Goal: Task Accomplishment & Management: Complete application form

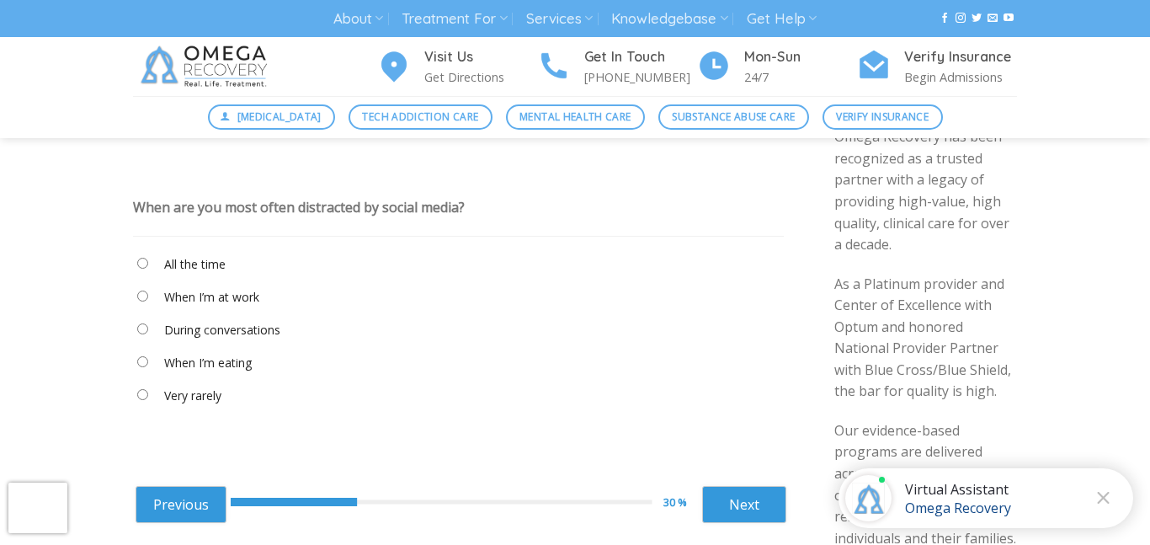
scroll to position [97, 0]
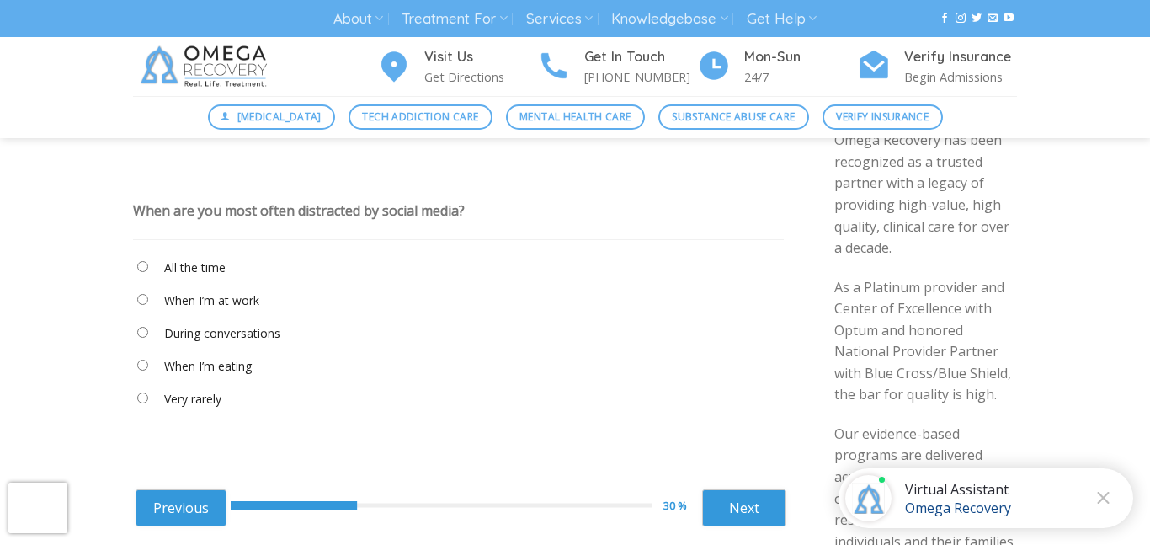
click at [280, 207] on div "When are you most often distracted by social media?" at bounding box center [299, 210] width 332 height 19
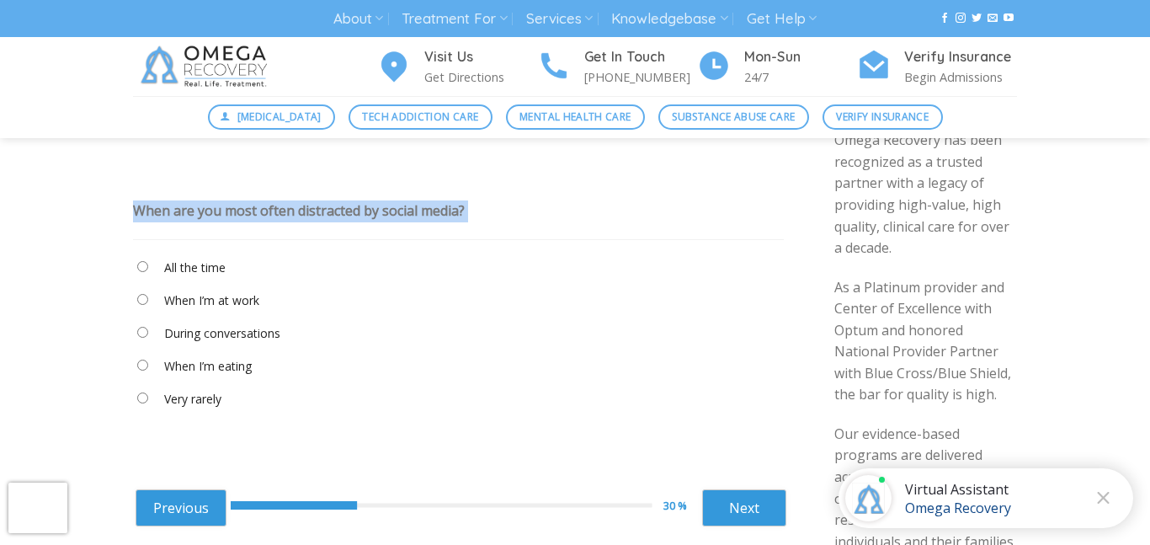
click at [280, 207] on div "When are you most often distracted by social media?" at bounding box center [299, 210] width 332 height 19
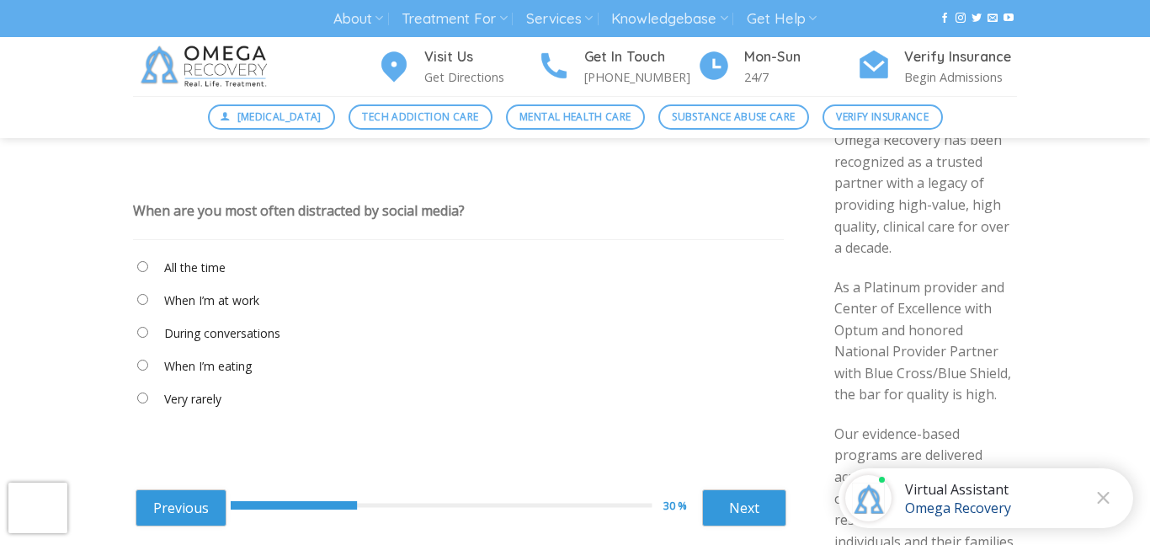
click at [280, 207] on div "When are you most often distracted by social media?" at bounding box center [299, 210] width 332 height 19
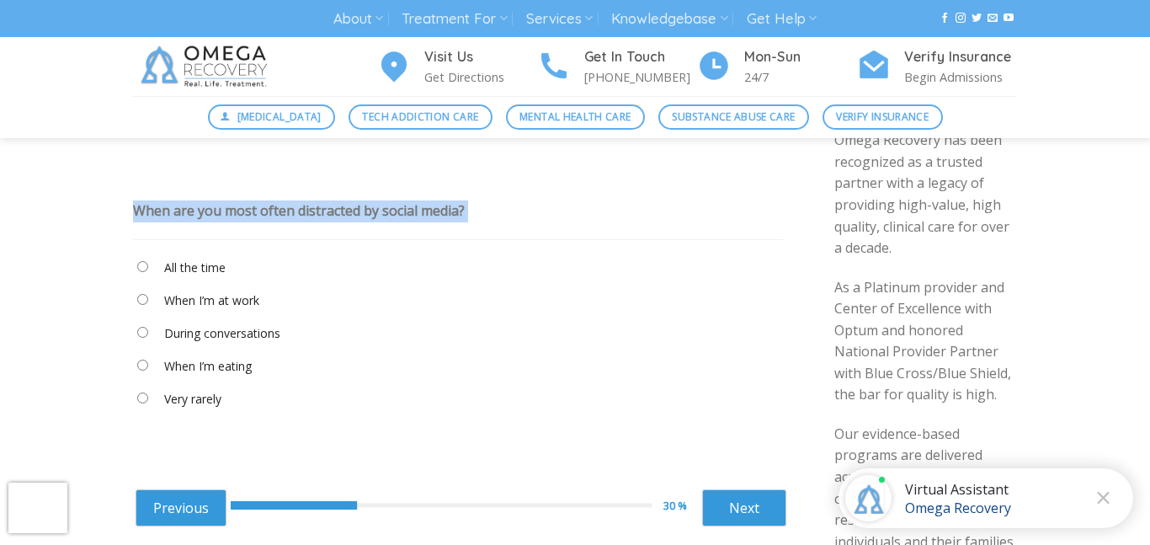
click at [280, 207] on div "When are you most often distracted by social media?" at bounding box center [299, 210] width 332 height 19
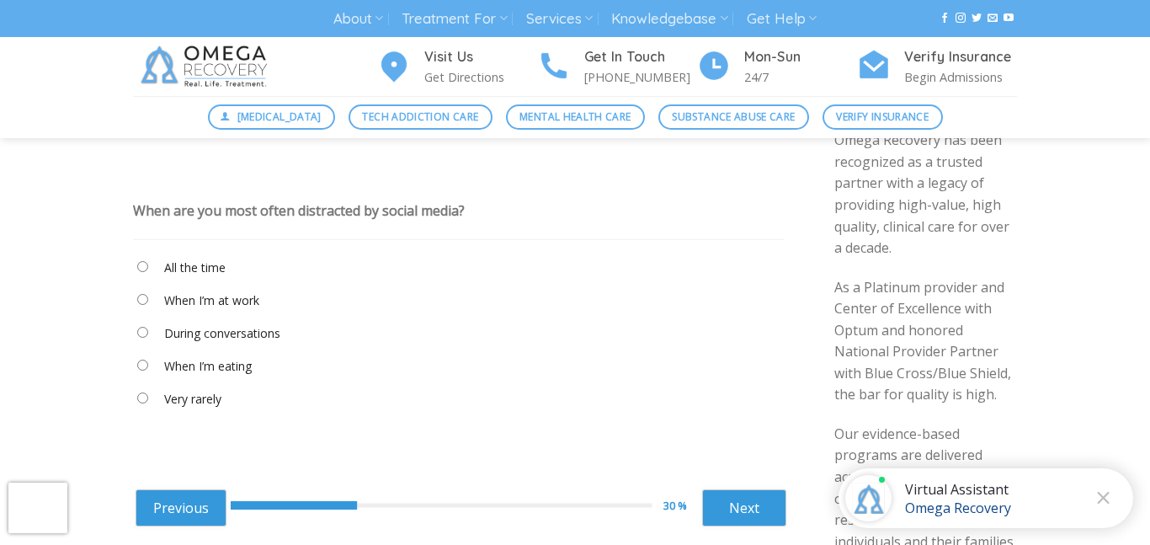
click at [280, 207] on div "When are you most often distracted by social media?" at bounding box center [299, 210] width 332 height 19
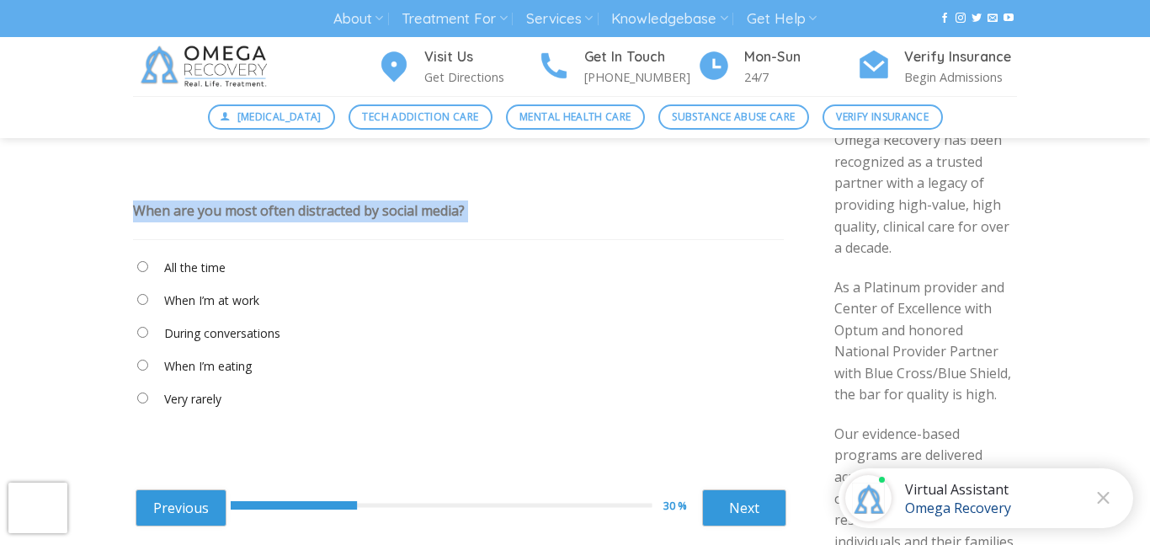
click at [280, 207] on div "When are you most often distracted by social media?" at bounding box center [299, 210] width 332 height 19
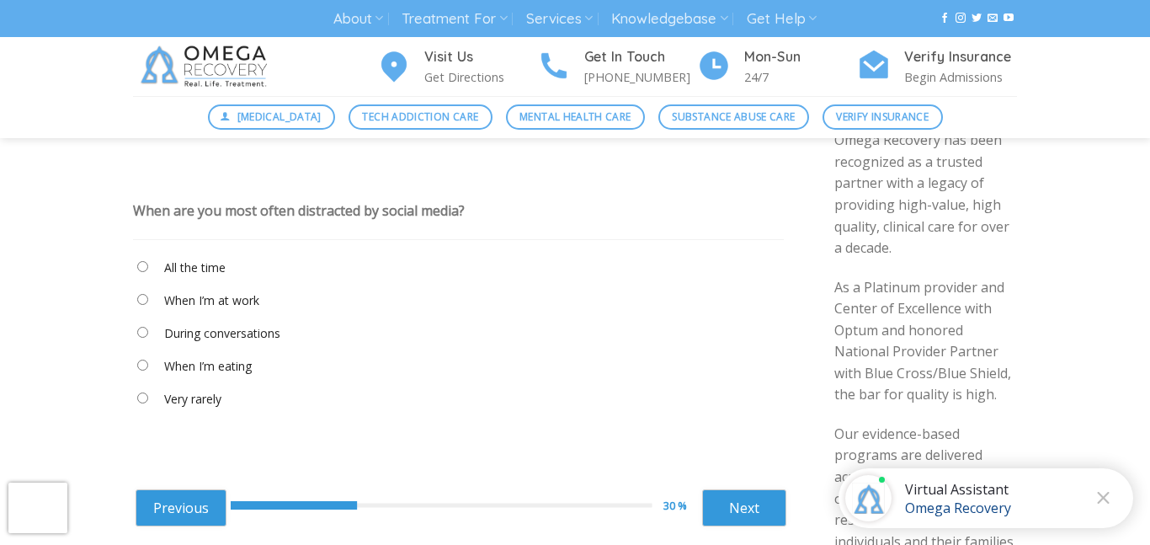
click at [280, 207] on div "When are you most often distracted by social media?" at bounding box center [299, 210] width 332 height 19
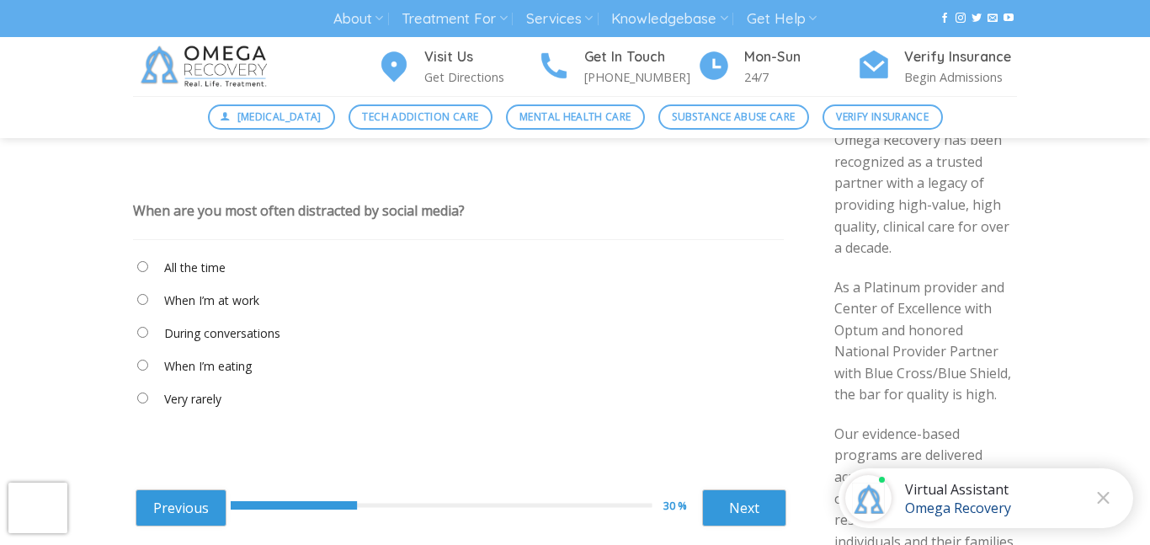
click at [188, 206] on div "When are you most often distracted by social media?" at bounding box center [299, 210] width 332 height 19
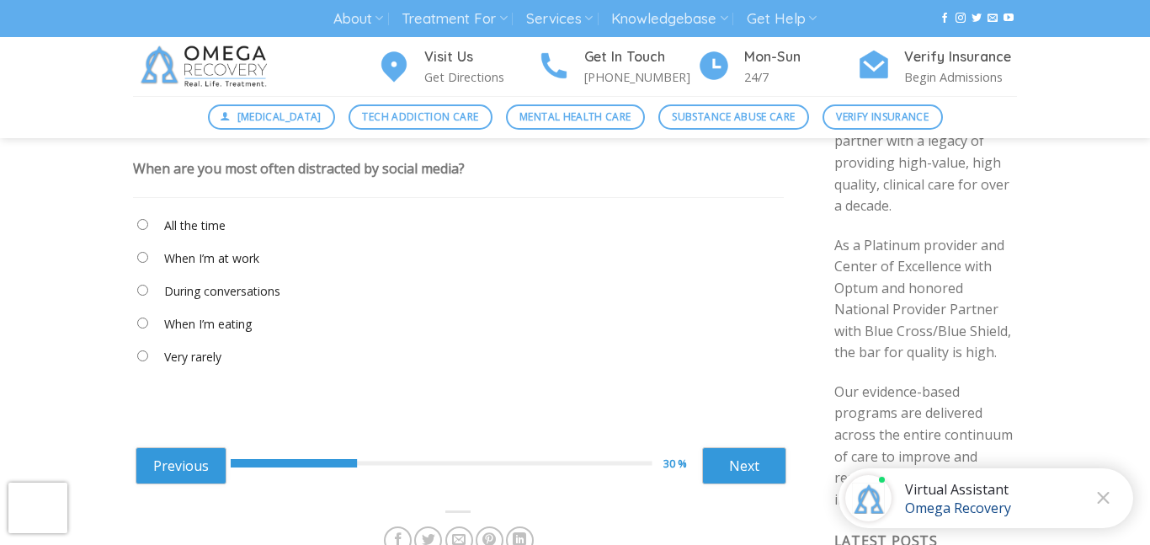
scroll to position [142, 0]
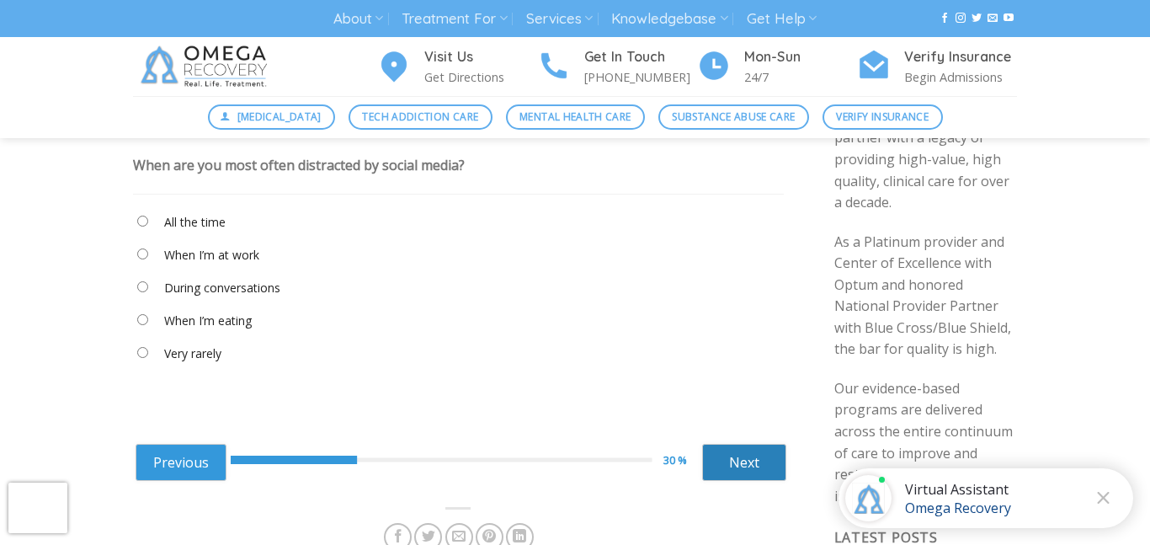
click at [730, 468] on link "Next" at bounding box center [744, 462] width 84 height 37
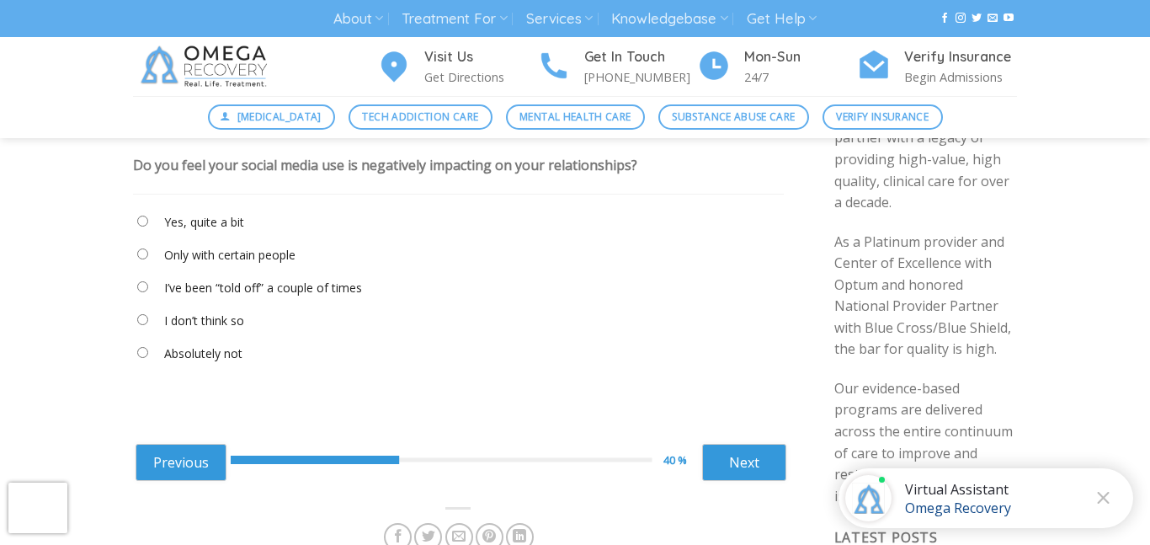
click at [307, 163] on div "Do you feel your social media use is negatively impacting on your relationships?" at bounding box center [385, 165] width 504 height 19
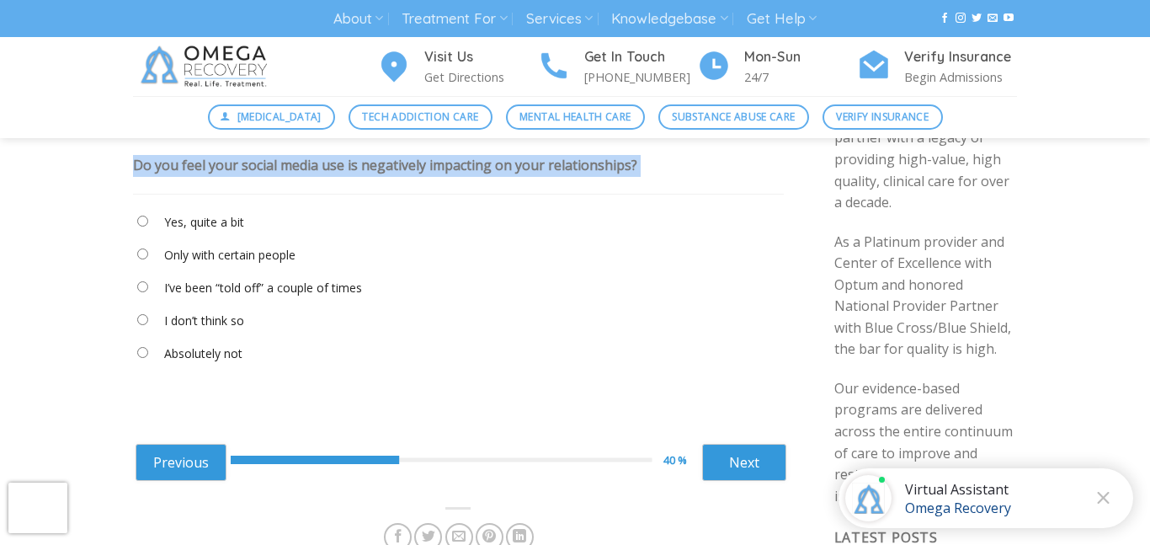
copy div "Do you feel your social media use is negatively impacting on your relationships?"
click at [231, 258] on label "Only with certain people" at bounding box center [229, 255] width 131 height 19
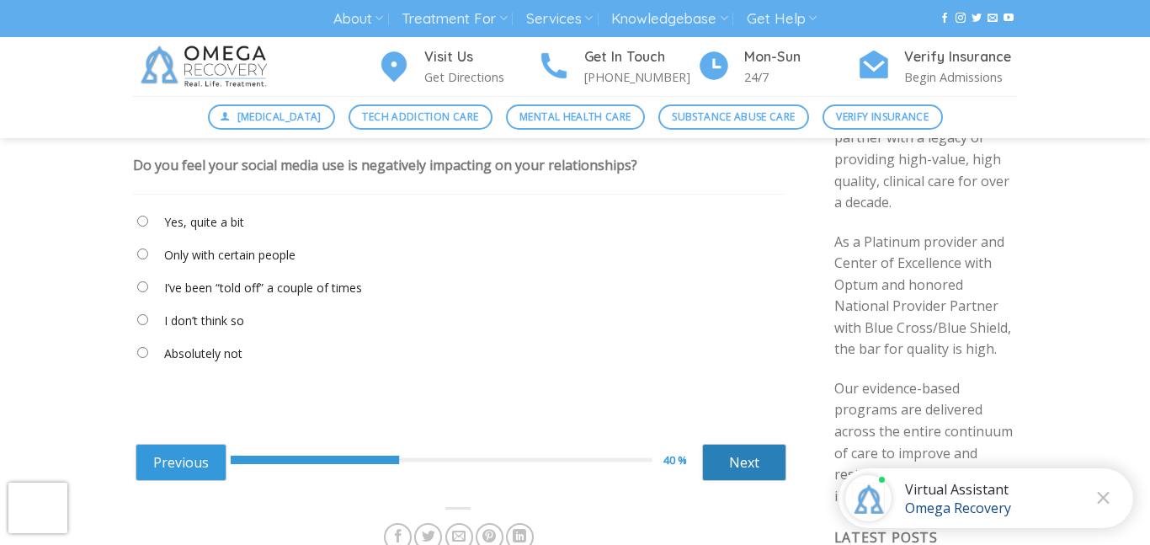
click at [744, 466] on link "Next" at bounding box center [744, 462] width 84 height 37
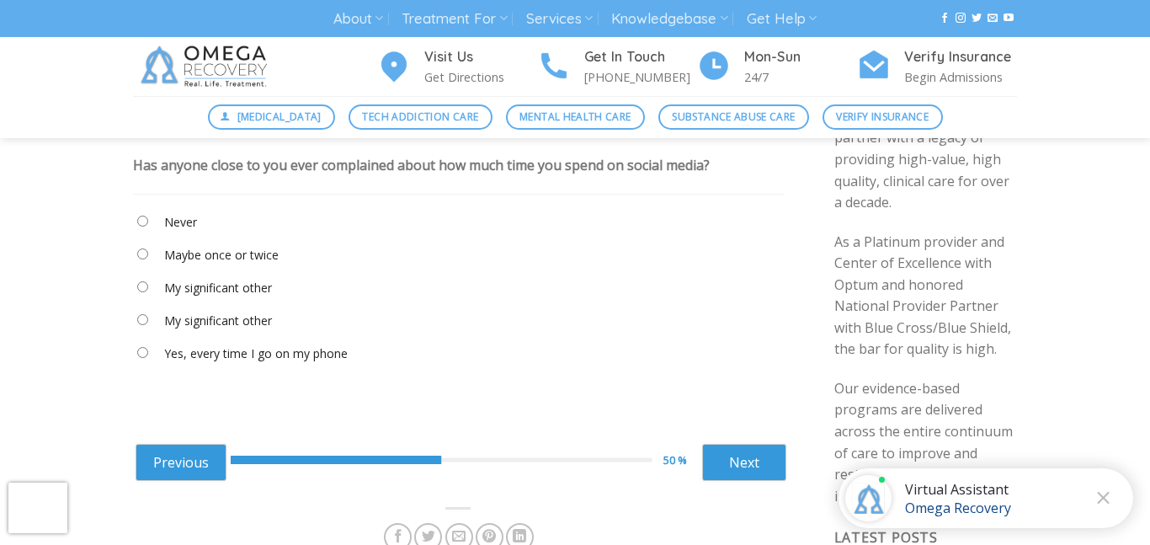
click at [253, 170] on div "Has anyone close to you ever complained about how much time you spend on social…" at bounding box center [421, 165] width 577 height 19
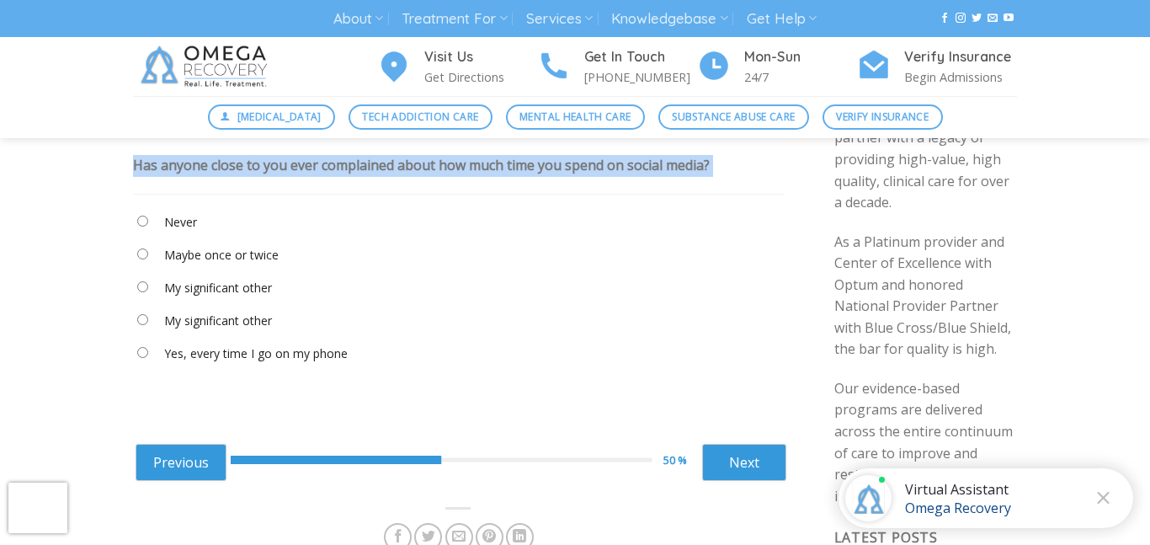
click at [253, 170] on div "Has anyone close to you ever complained about how much time you spend on social…" at bounding box center [421, 165] width 577 height 19
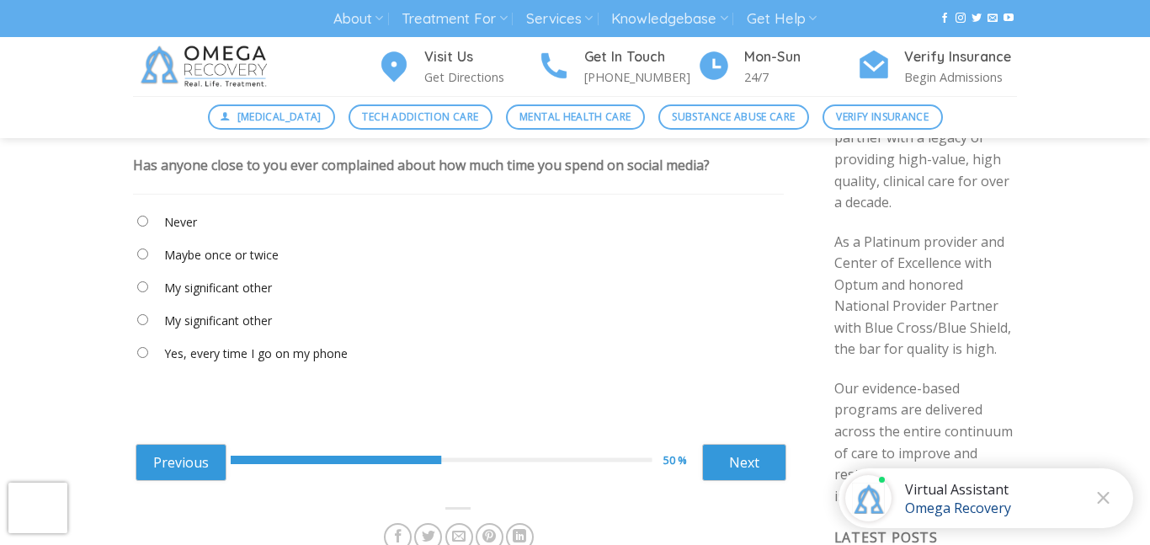
click at [247, 163] on div "Has anyone close to you ever complained about how much time you spend on social…" at bounding box center [421, 165] width 577 height 19
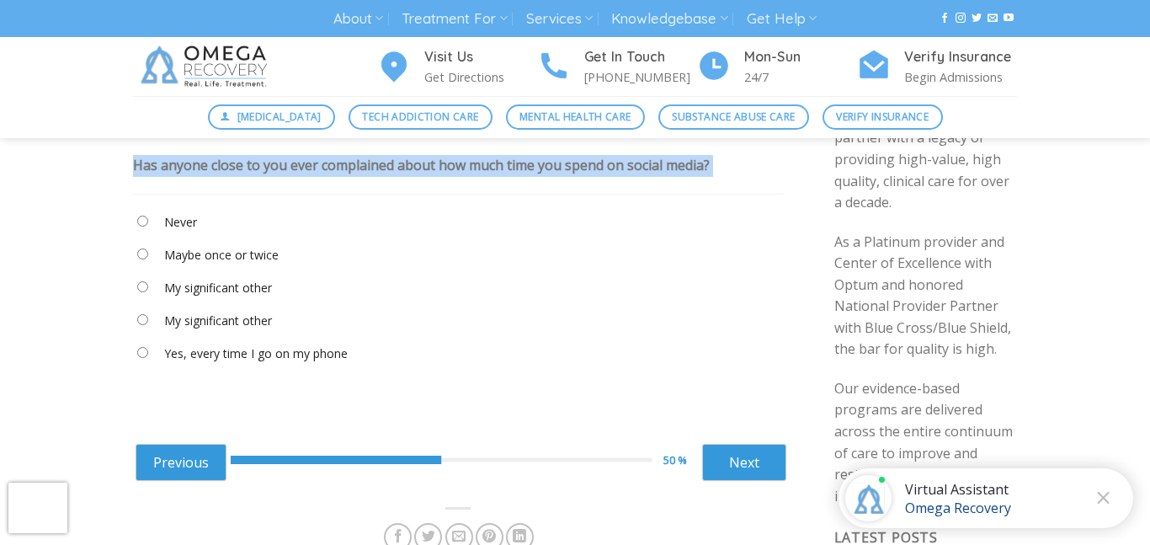
click at [247, 163] on div "Has anyone close to you ever complained about how much time you spend on social…" at bounding box center [421, 165] width 577 height 19
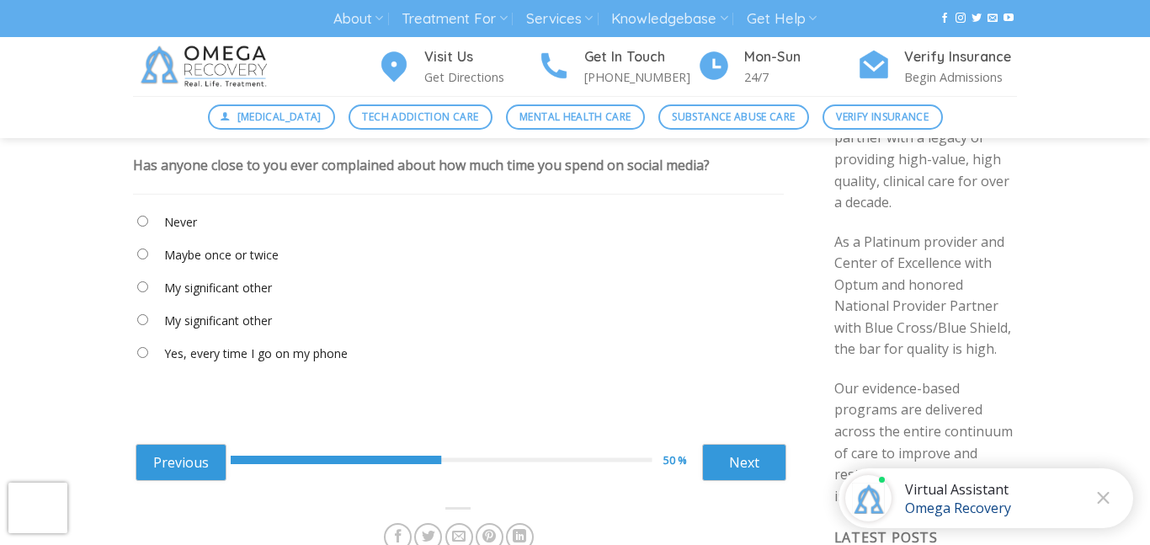
click at [296, 160] on div "Has anyone close to you ever complained about how much time you spend on social…" at bounding box center [421, 165] width 577 height 19
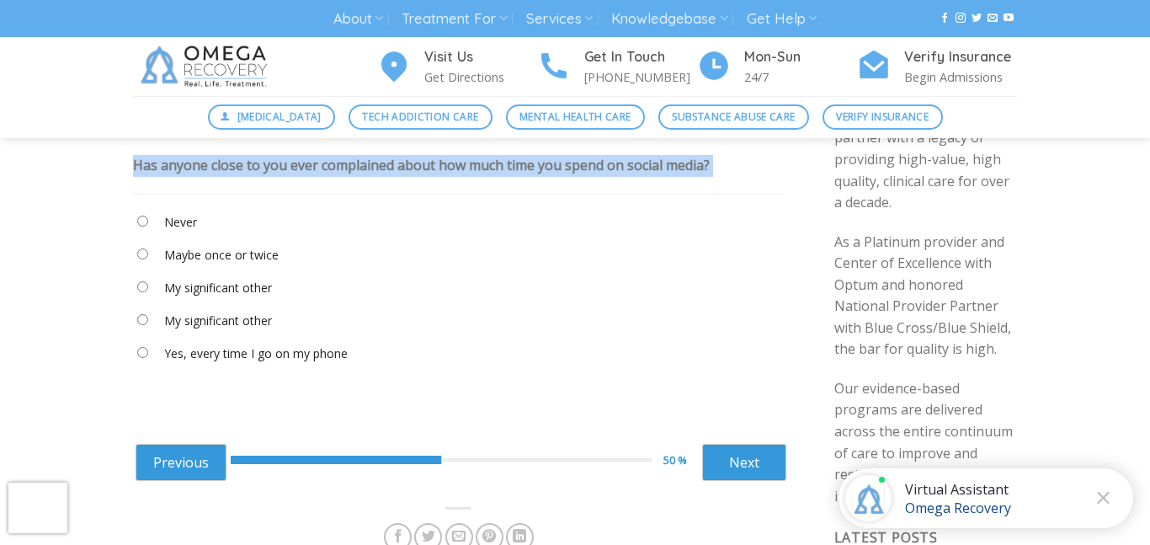
copy div "Has anyone close to you ever complained about how much time you spend on social…"
click at [370, 99] on div "[MEDICAL_DATA] Tech Addiction Care Mental Health Care Substance Abuse Care Veri…" at bounding box center [575, 117] width 1150 height 42
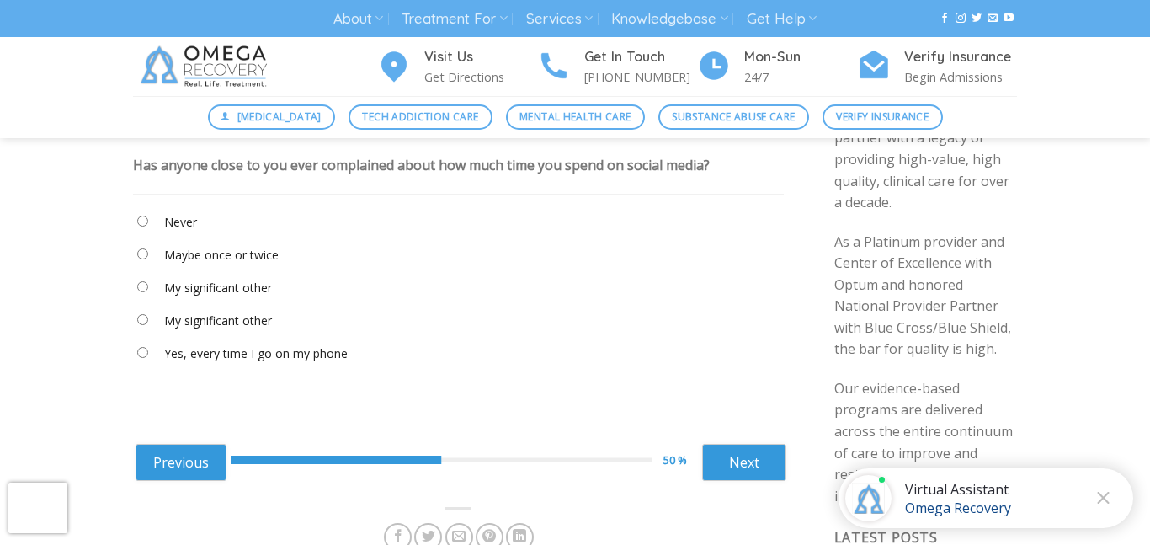
click at [370, 99] on div "[MEDICAL_DATA] Tech Addiction Care Mental Health Care Substance Abuse Care Veri…" at bounding box center [575, 117] width 1150 height 42
click at [322, 173] on div "Has anyone close to you ever complained about how much time you spend on social…" at bounding box center [421, 165] width 577 height 19
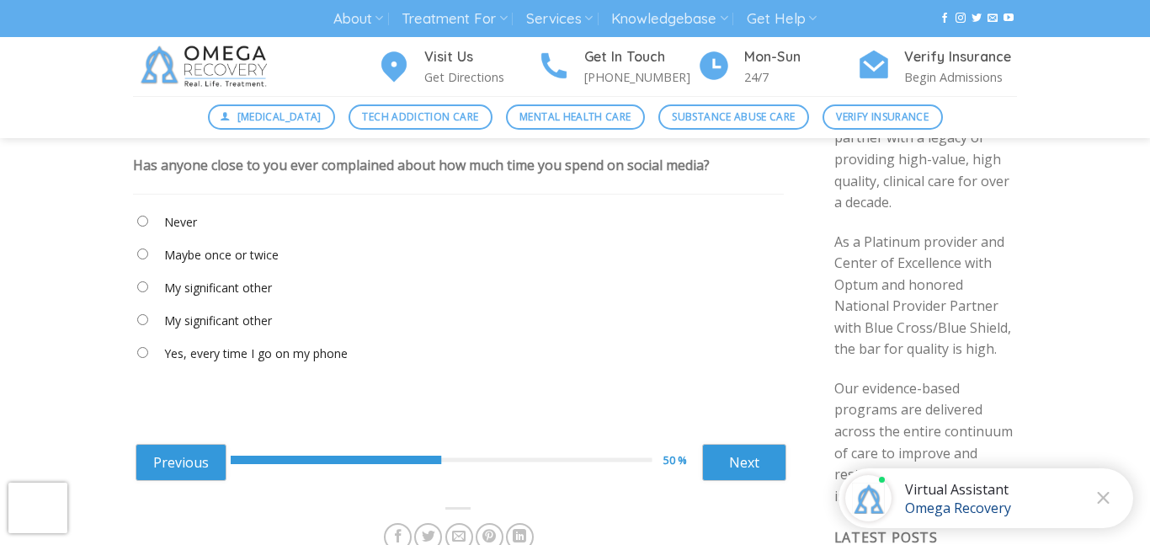
click at [164, 222] on label "Never" at bounding box center [180, 222] width 33 height 19
click at [156, 253] on "Maybe once or twice" at bounding box center [458, 258] width 651 height 29
click at [758, 453] on link "Next" at bounding box center [744, 462] width 84 height 37
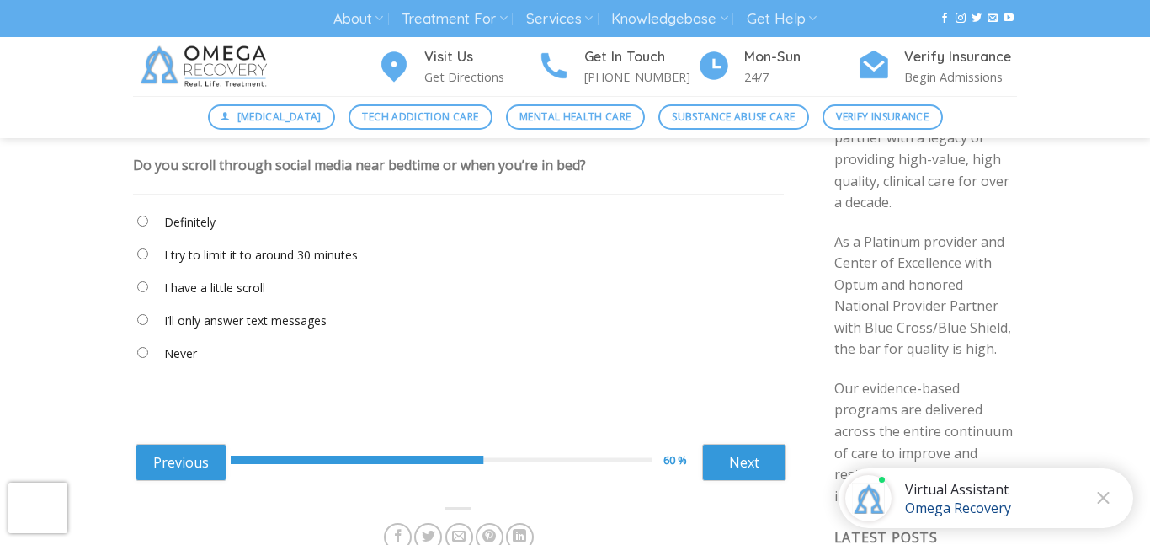
click at [183, 172] on div "Do you scroll through social media near bedtime or when you’re in bed?" at bounding box center [359, 165] width 453 height 19
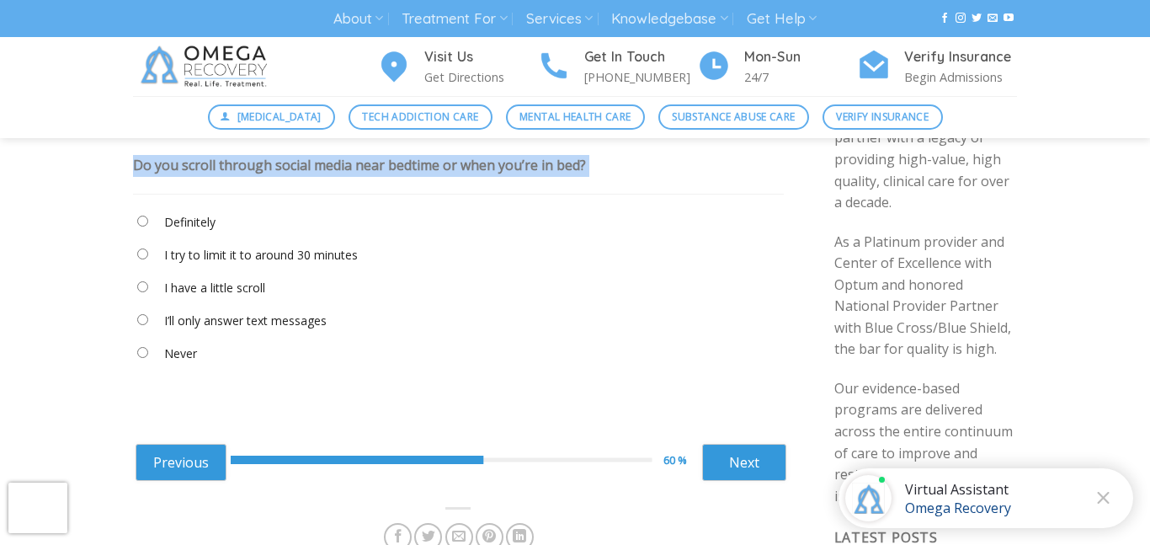
click at [182, 171] on div "Do you scroll through social media near bedtime or when you’re in bed?" at bounding box center [359, 165] width 453 height 19
click at [180, 170] on div "Do you scroll through social media near bedtime or when you’re in bed?" at bounding box center [359, 165] width 453 height 19
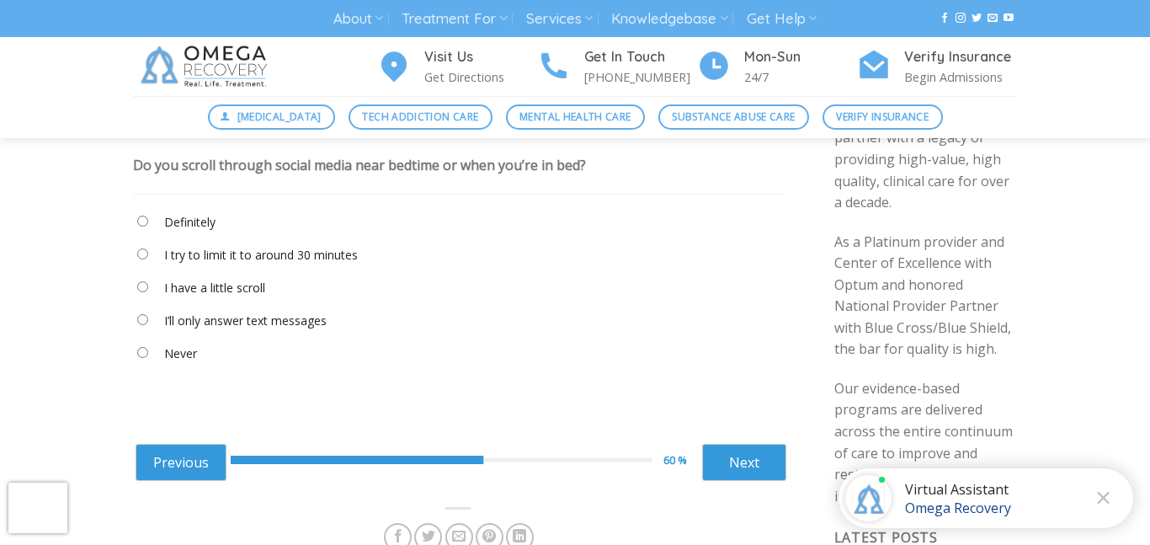
click at [180, 170] on div "Do you scroll through social media near bedtime or when you’re in bed?" at bounding box center [359, 165] width 453 height 19
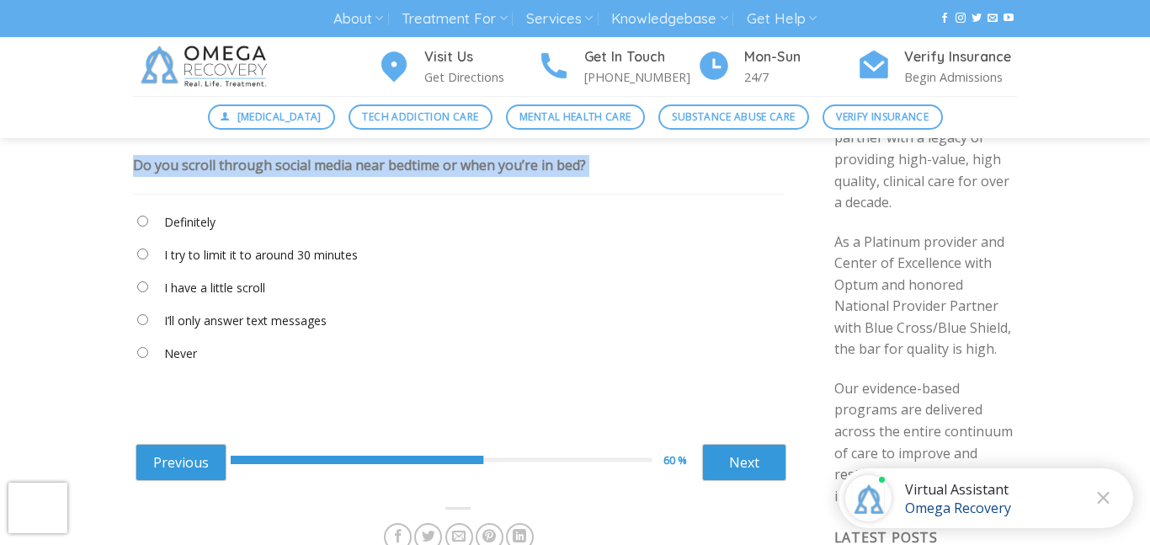
click at [322, 162] on div "Do you scroll through social media near bedtime or when you’re in bed?" at bounding box center [359, 165] width 453 height 19
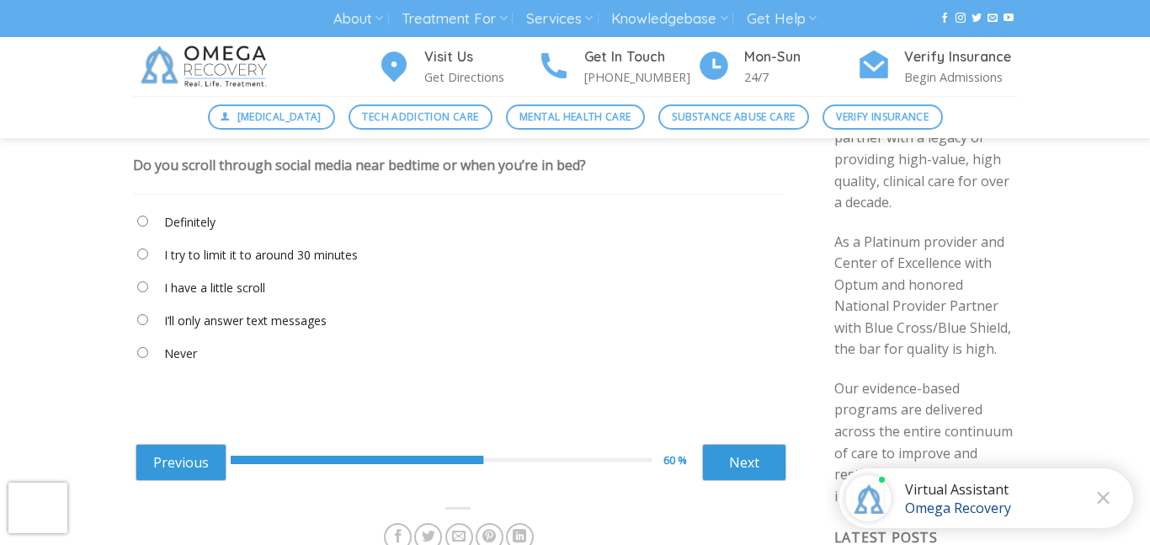
click at [322, 162] on div "Do you scroll through social media near bedtime or when you’re in bed?" at bounding box center [359, 165] width 453 height 19
click at [330, 166] on div "Do you scroll through social media near bedtime or when you’re in bed?" at bounding box center [359, 165] width 453 height 19
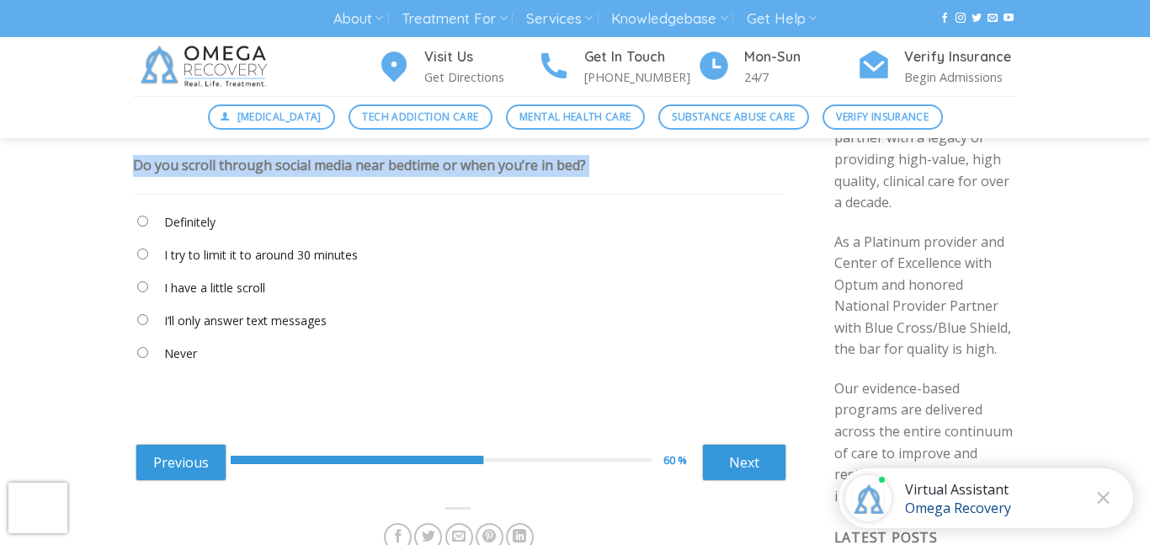
click at [330, 166] on div "Do you scroll through social media near bedtime or when you’re in bed?" at bounding box center [359, 165] width 453 height 19
copy div "Do you scroll through social media near bedtime or when you’re in bed?"
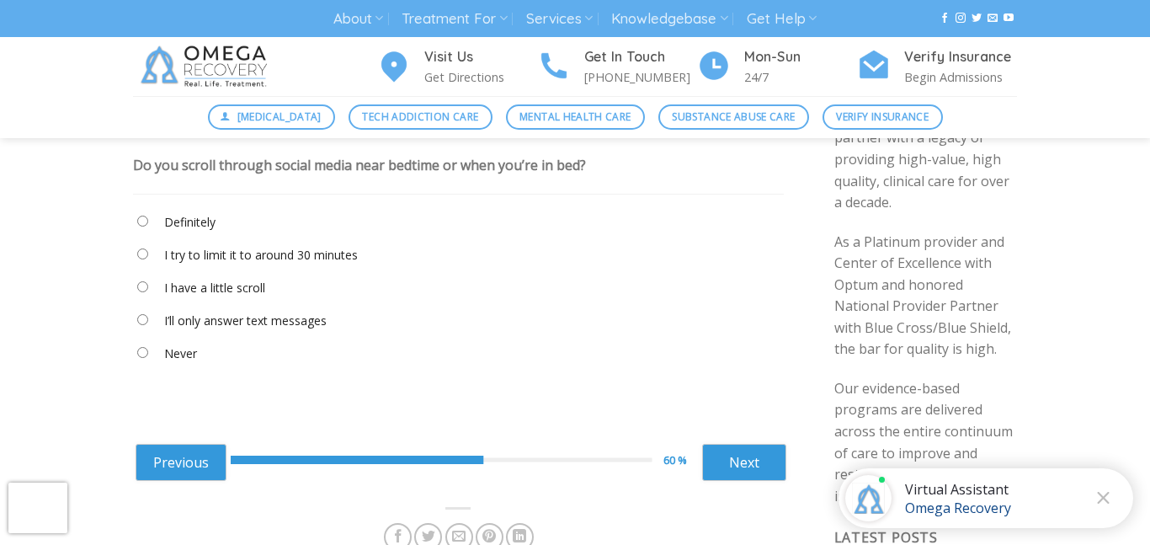
click at [173, 224] on label "Definitely" at bounding box center [189, 222] width 51 height 19
click at [744, 465] on link "Next" at bounding box center [744, 462] width 84 height 37
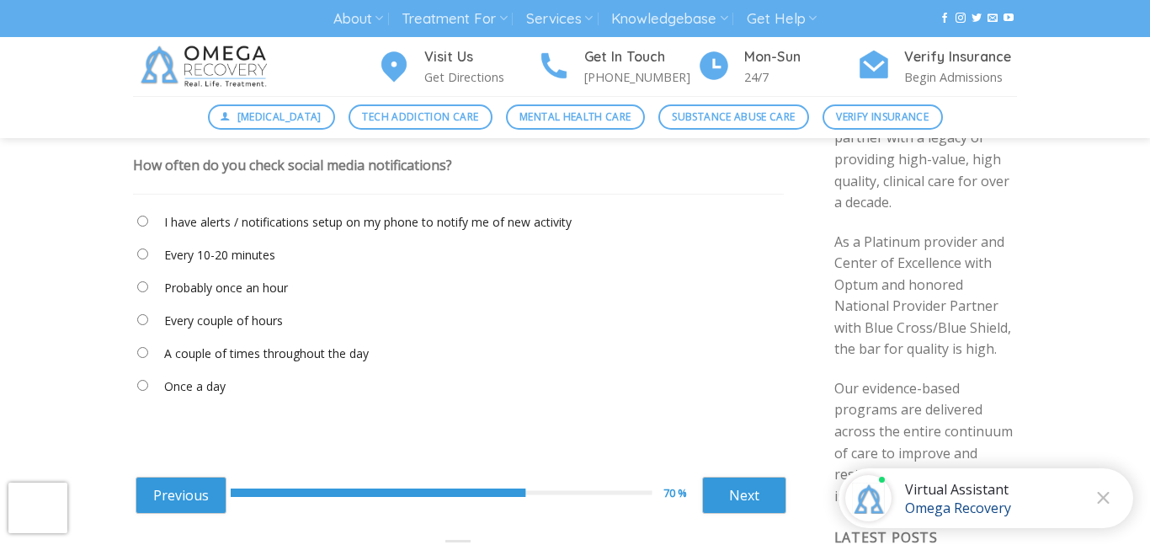
click at [238, 165] on div "How often do you check social media notifications?" at bounding box center [292, 165] width 319 height 19
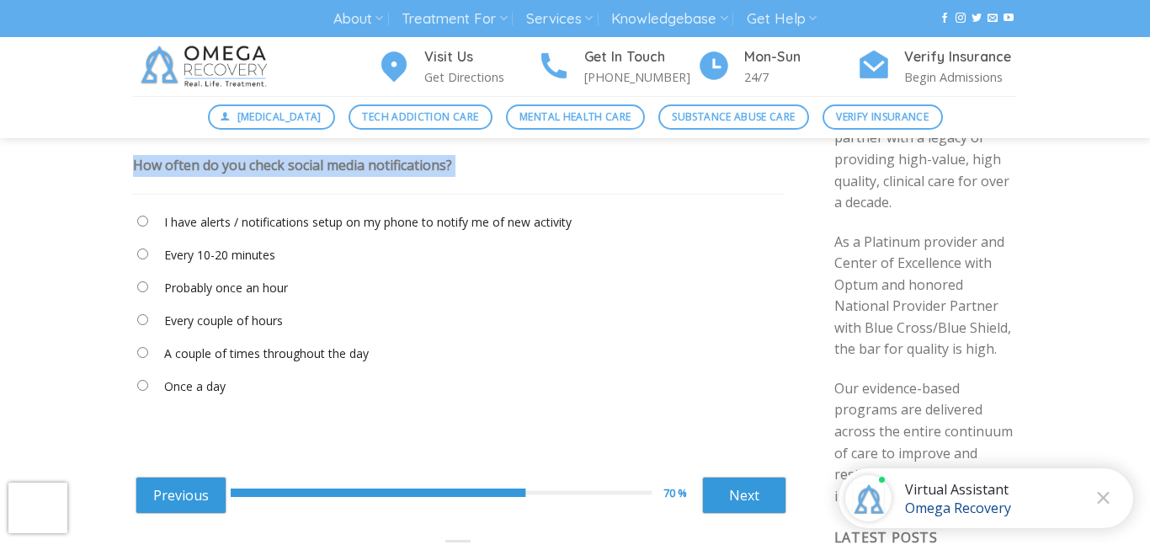
click at [238, 165] on div "How often do you check social media notifications?" at bounding box center [292, 165] width 319 height 19
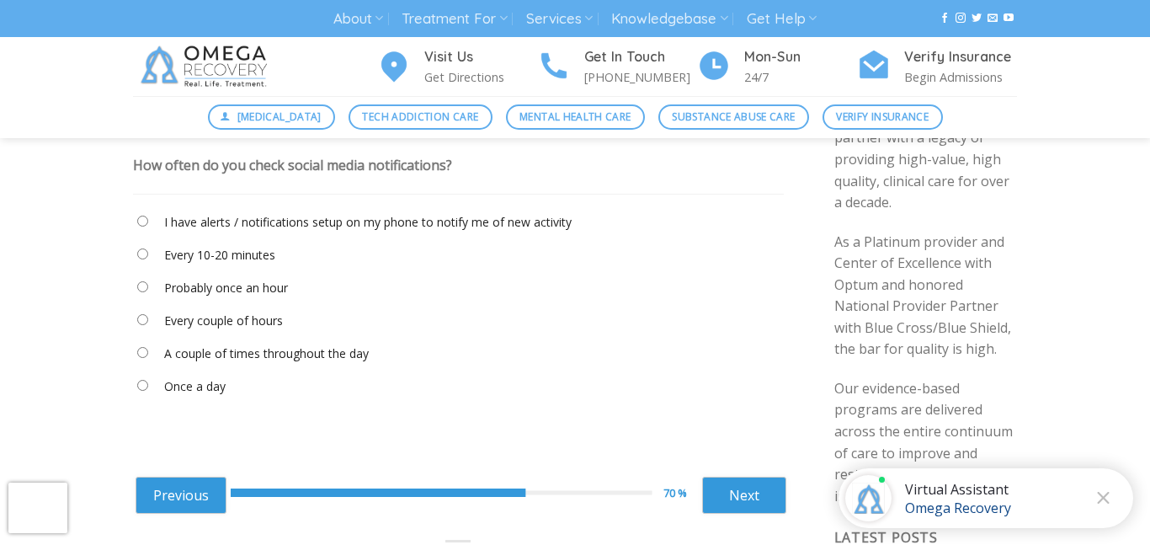
click at [238, 165] on div "How often do you check social media notifications?" at bounding box center [292, 165] width 319 height 19
